Goal: Transaction & Acquisition: Purchase product/service

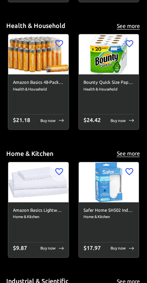
scroll to position [1988, 0]
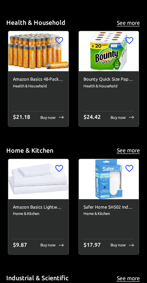
click at [123, 111] on div "$ 24.42 Buy now" at bounding box center [109, 116] width 51 height 11
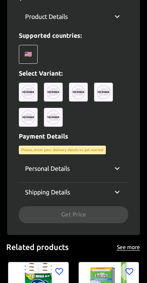
scroll to position [308, 0]
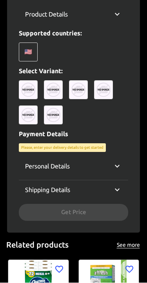
click at [114, 162] on icon at bounding box center [117, 166] width 9 height 9
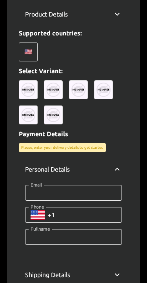
click at [115, 163] on div "Personal Details" at bounding box center [74, 168] width 110 height 25
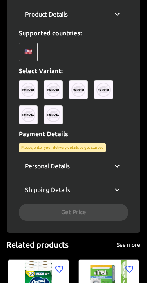
click at [118, 188] on icon at bounding box center [117, 189] width 9 height 9
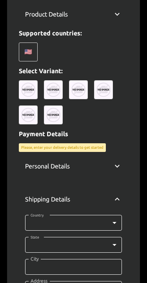
click at [114, 186] on div "Shipping Details" at bounding box center [74, 198] width 110 height 25
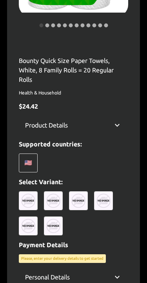
click at [107, 123] on div "Product Details" at bounding box center [69, 125] width 88 height 9
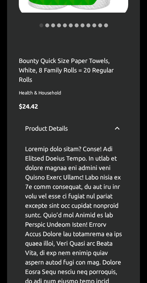
click at [116, 126] on icon at bounding box center [117, 127] width 9 height 9
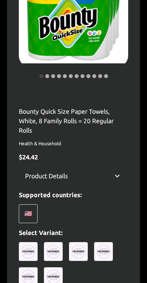
scroll to position [0, 0]
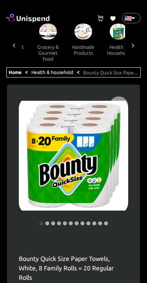
click at [11, 48] on icon at bounding box center [14, 46] width 8 height 8
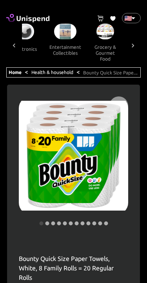
scroll to position [0, 444]
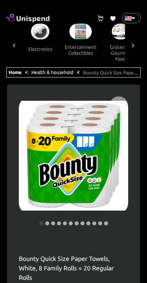
click at [113, 26] on img at bounding box center [121, 32] width 18 height 16
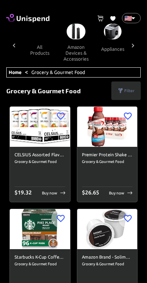
scroll to position [0, 445]
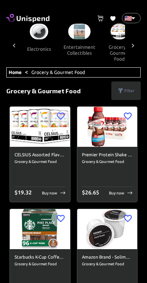
click at [110, 41] on button "grocery & gourmet food" at bounding box center [119, 52] width 35 height 27
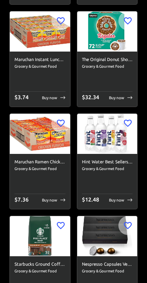
scroll to position [901, 0]
